Goal: Information Seeking & Learning: Learn about a topic

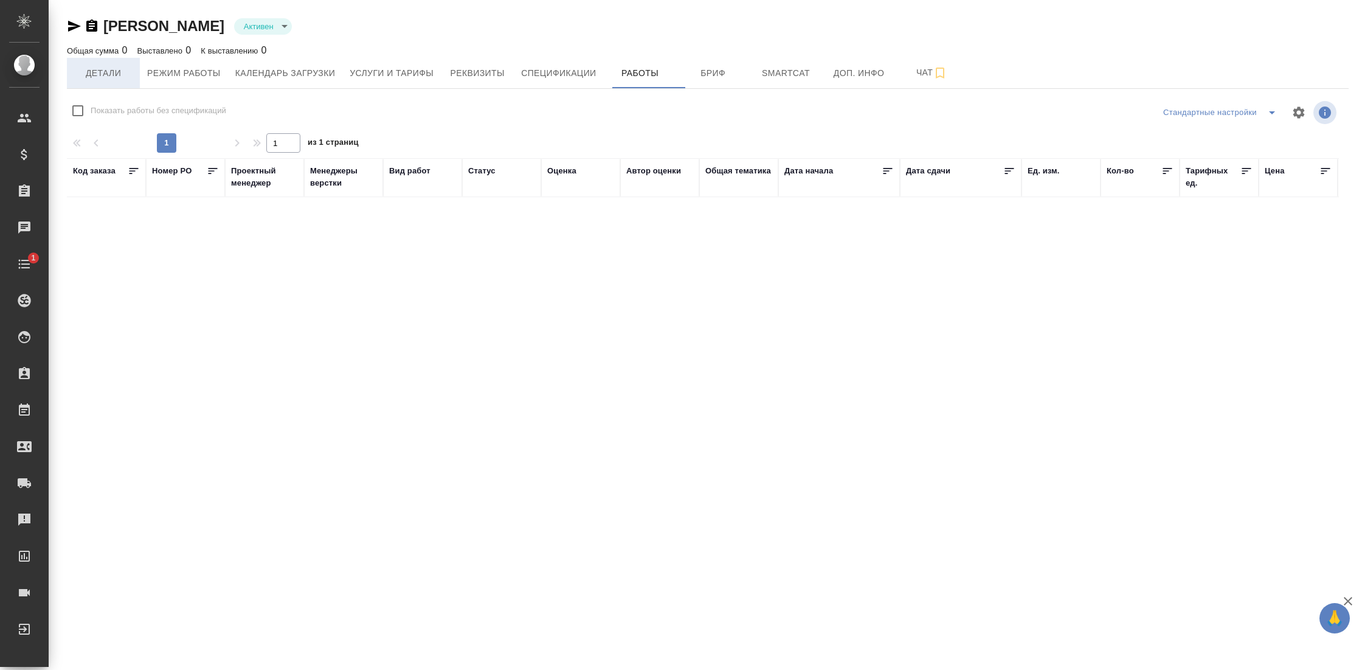
click at [105, 72] on span "Детали" at bounding box center [103, 73] width 58 height 15
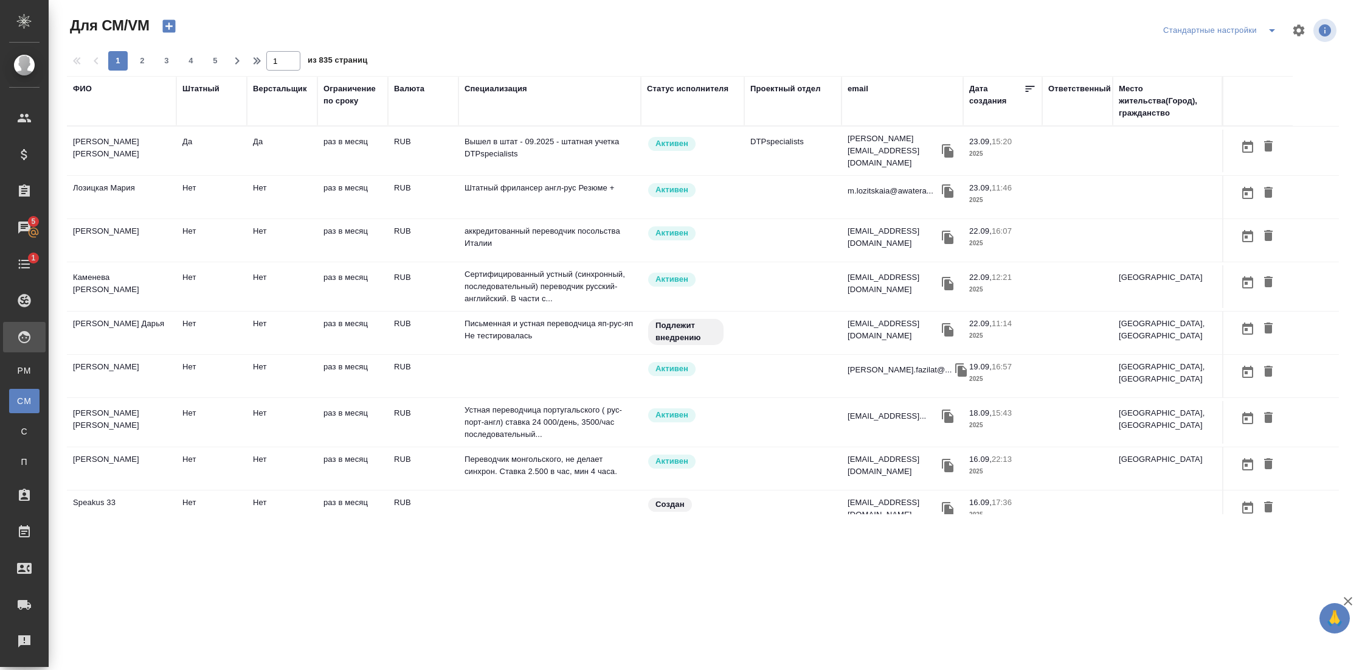
click at [93, 86] on div "ФИО" at bounding box center [121, 89] width 97 height 12
click at [85, 86] on div "ФИО" at bounding box center [82, 89] width 19 height 12
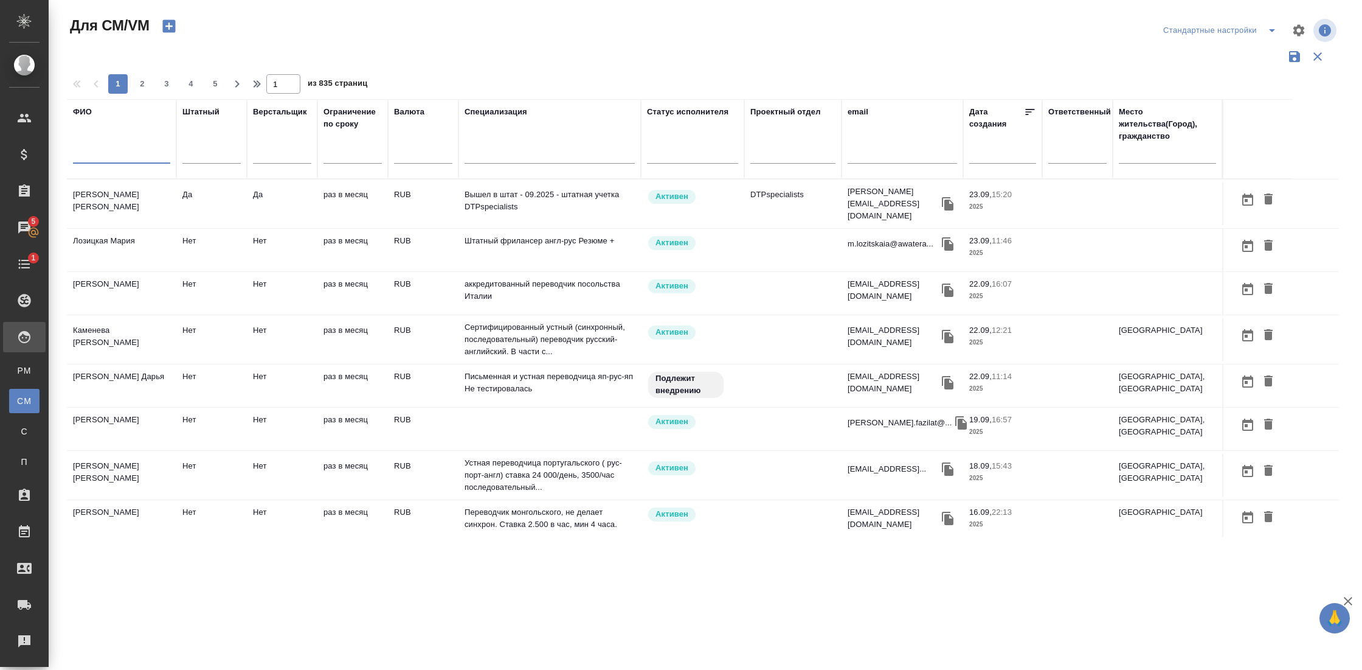
click at [116, 153] on input "text" at bounding box center [121, 155] width 97 height 15
type input "труфанов"
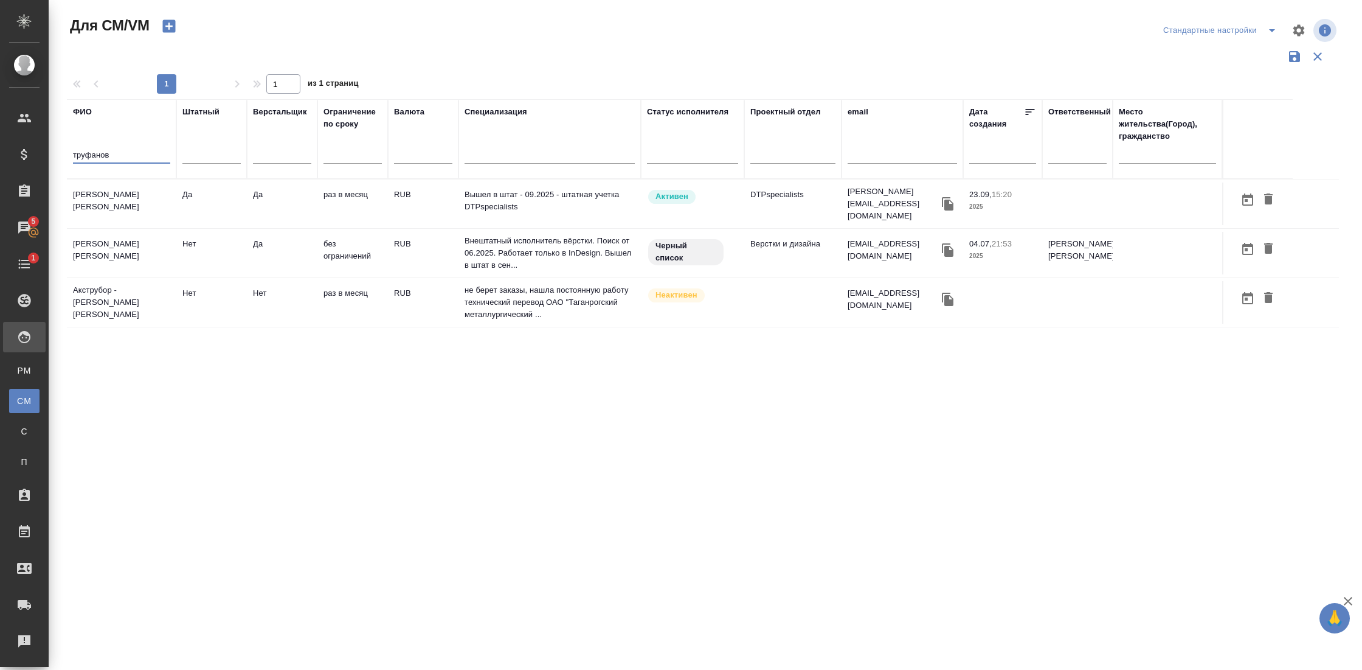
click at [114, 239] on td "Труфанов Владимир Иванович" at bounding box center [121, 253] width 109 height 43
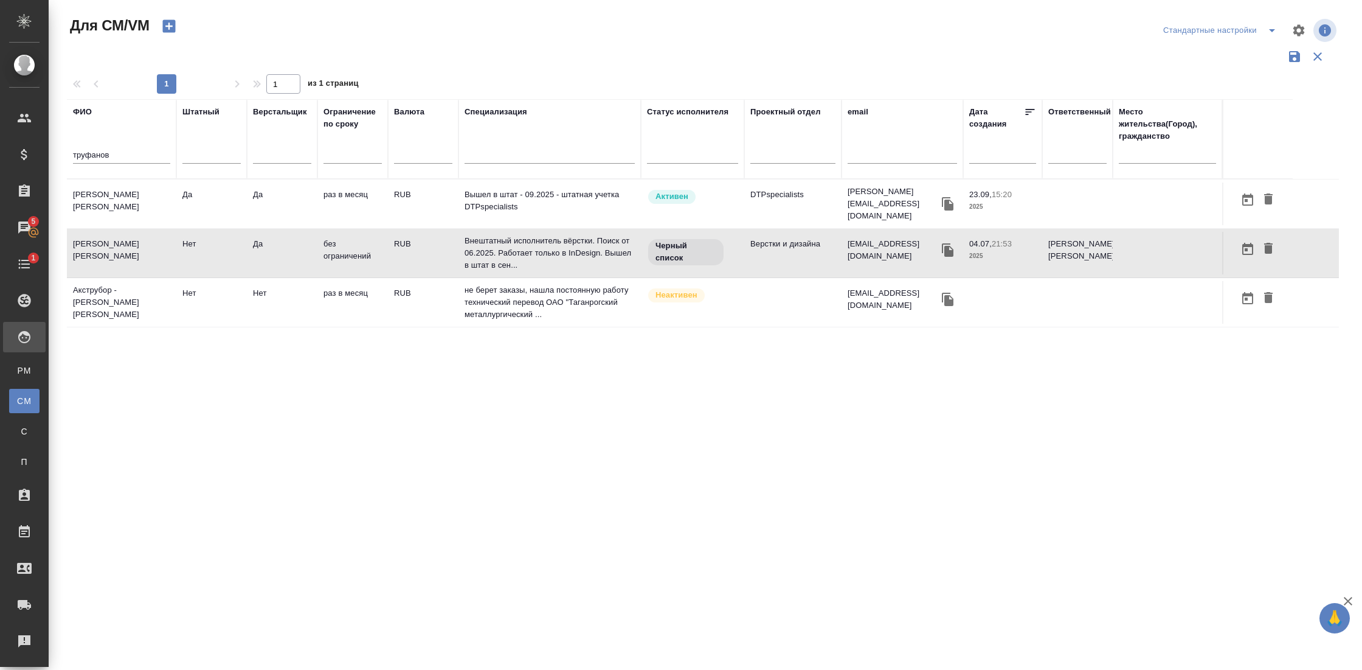
click at [114, 239] on td "Труфанов Владимир Иванович" at bounding box center [121, 253] width 109 height 43
click at [127, 193] on td "[PERSON_NAME]" at bounding box center [121, 203] width 109 height 43
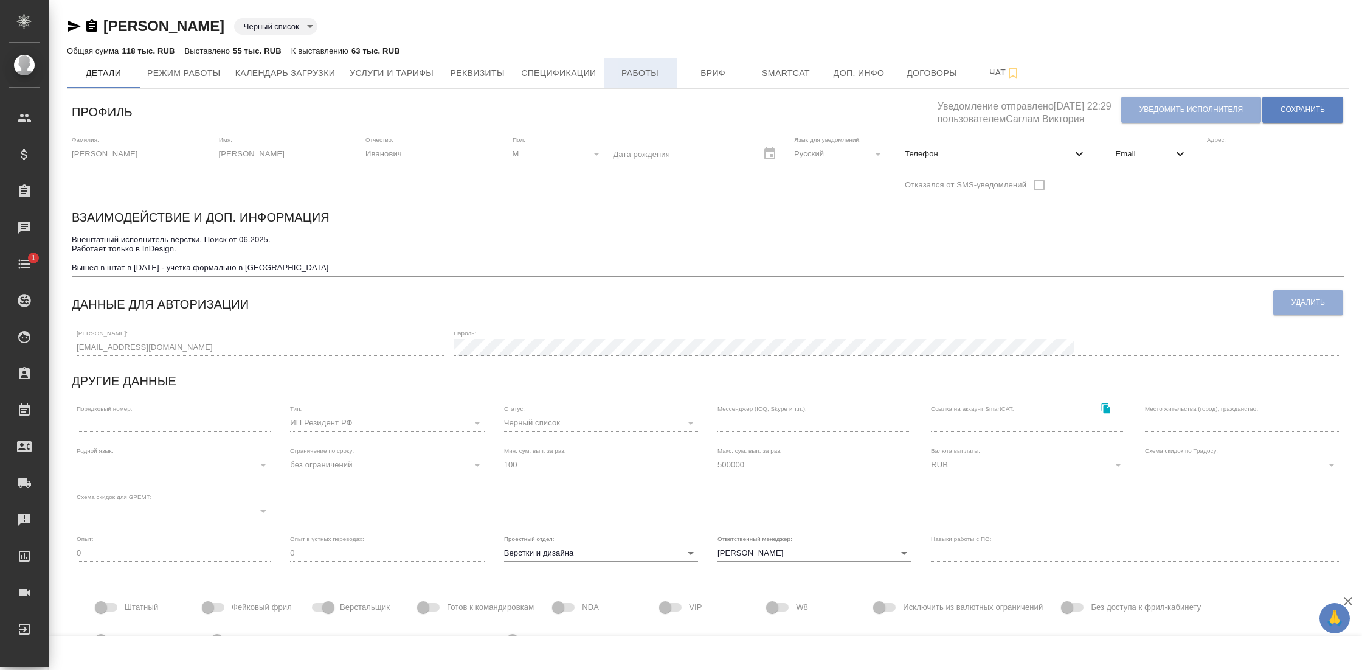
click at [676, 64] on button "Работы" at bounding box center [640, 73] width 73 height 30
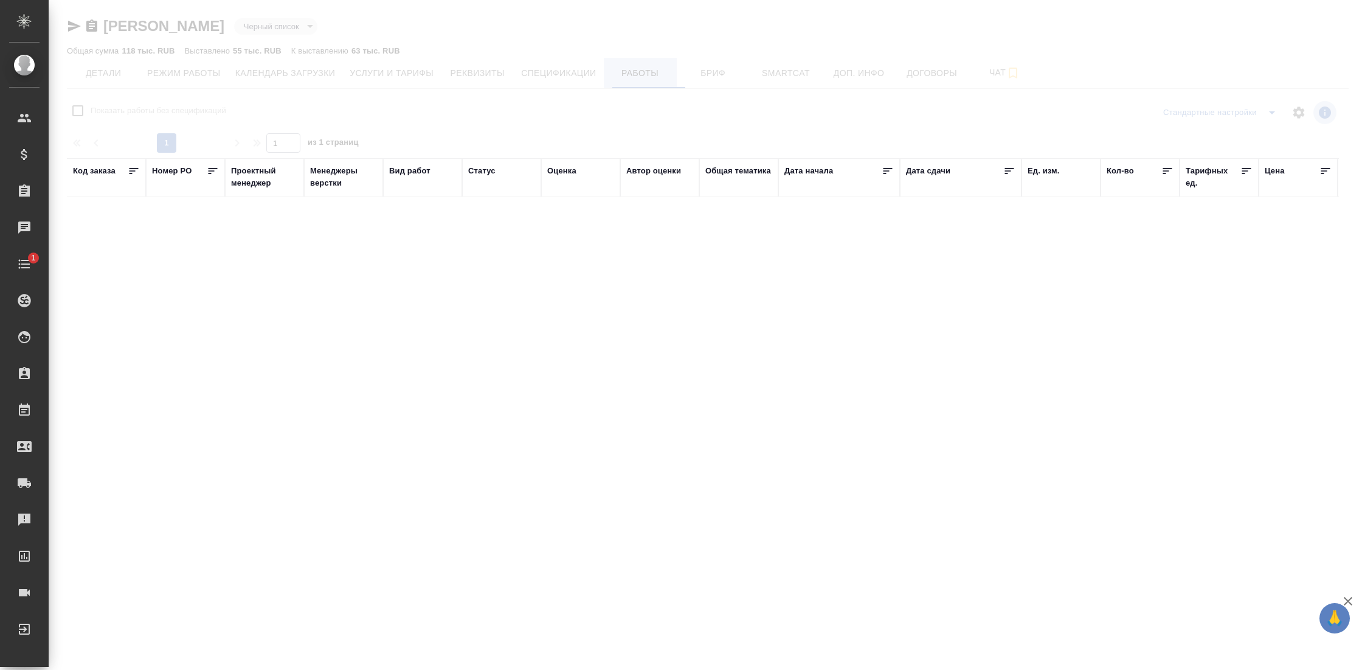
checkbox input "false"
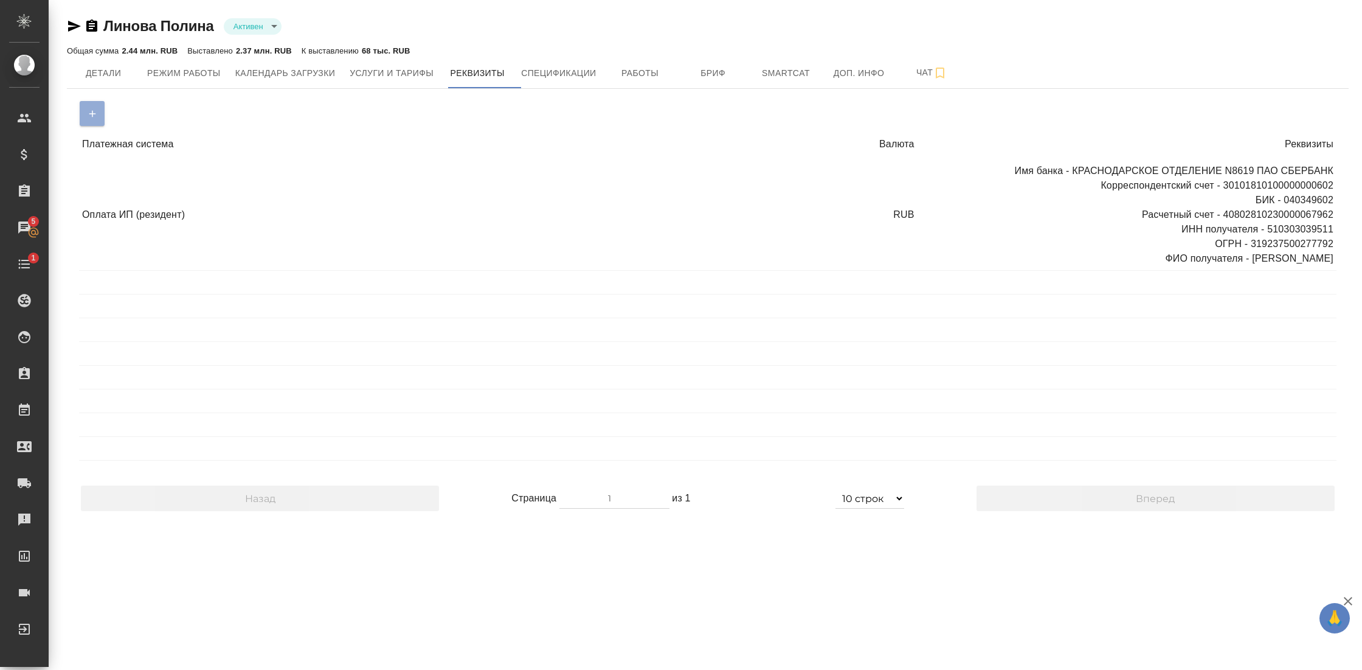
select select "10"
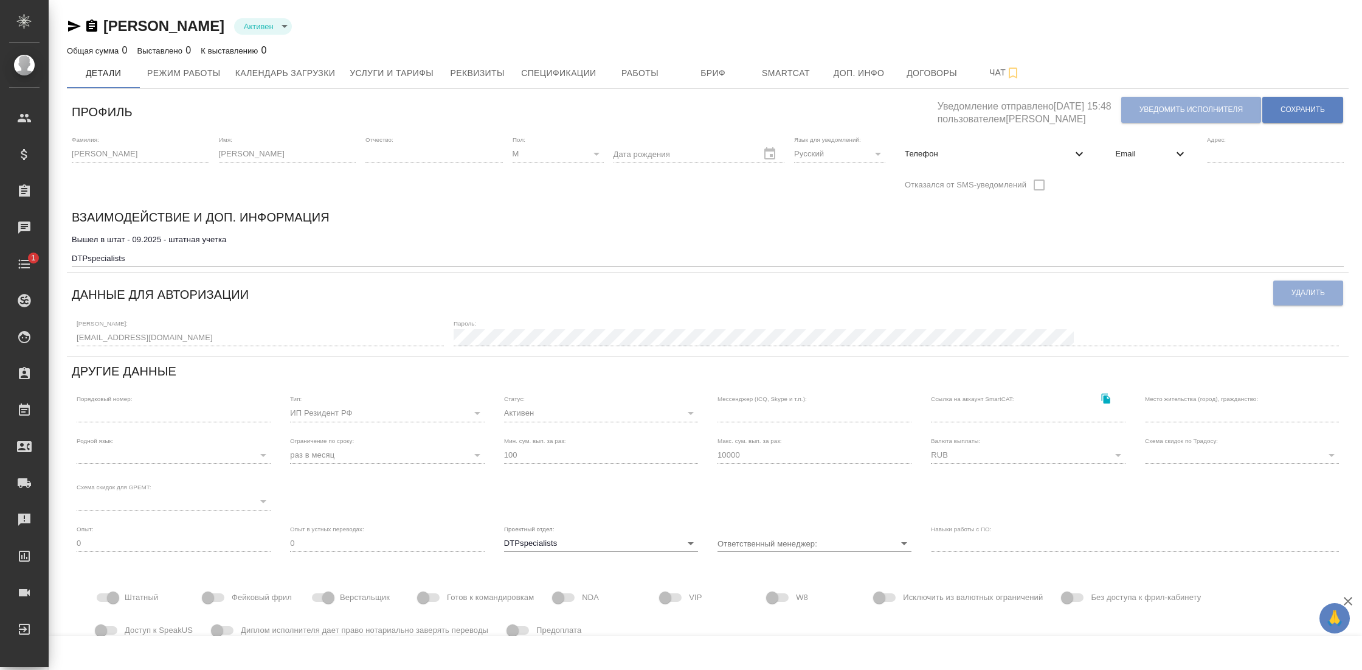
click at [1173, 157] on icon at bounding box center [1180, 154] width 15 height 15
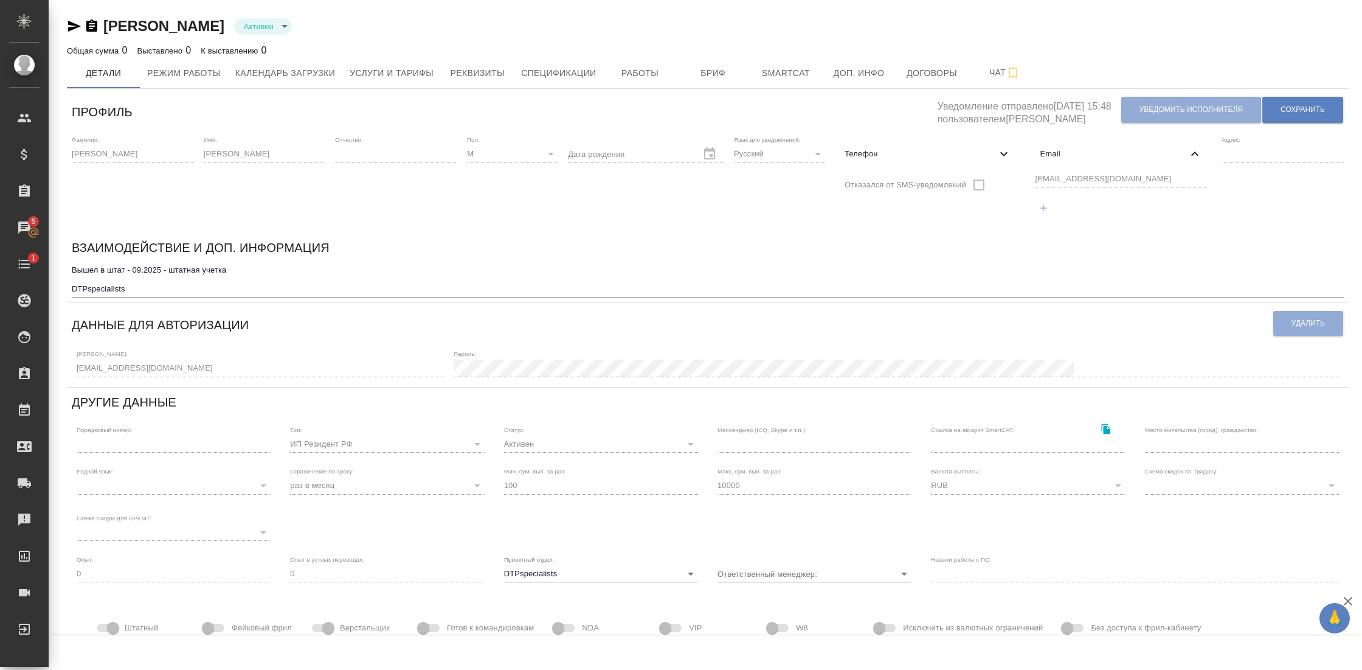
scroll to position [29, 0]
